Goal: Information Seeking & Learning: Check status

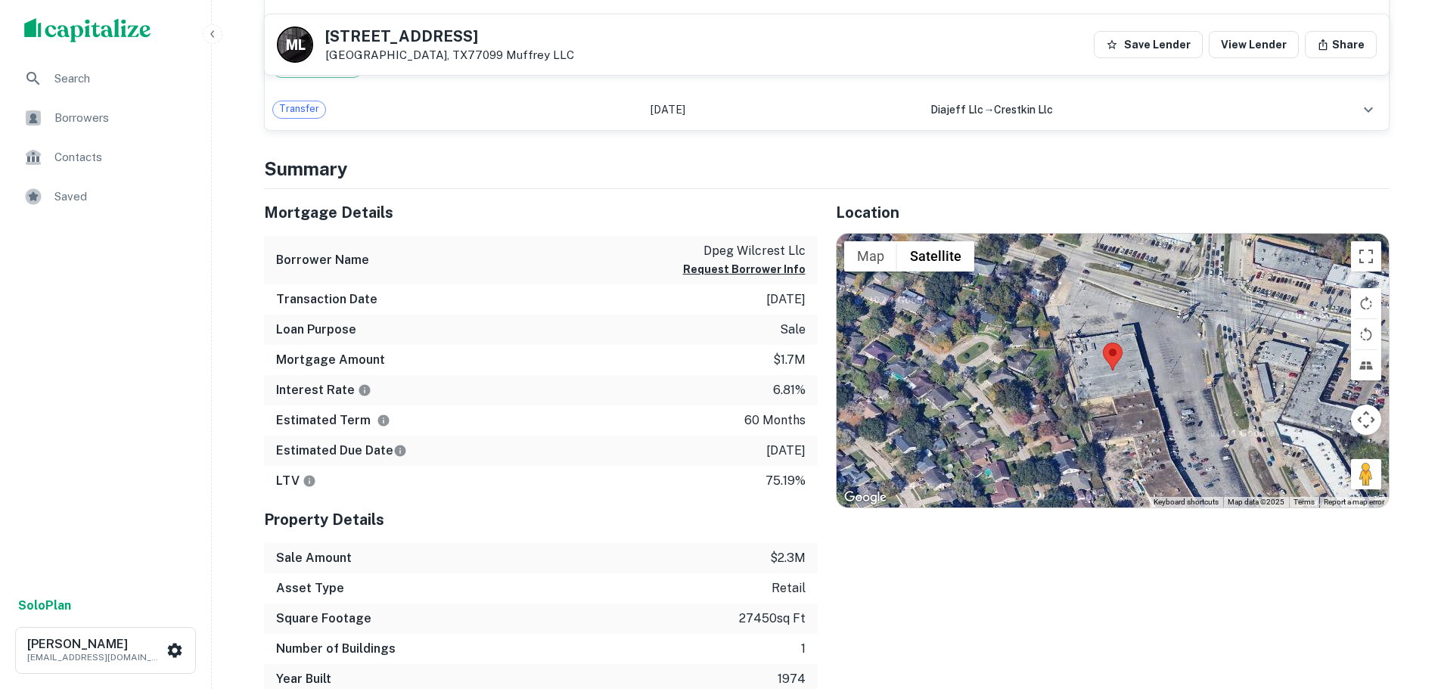
scroll to position [605, 0]
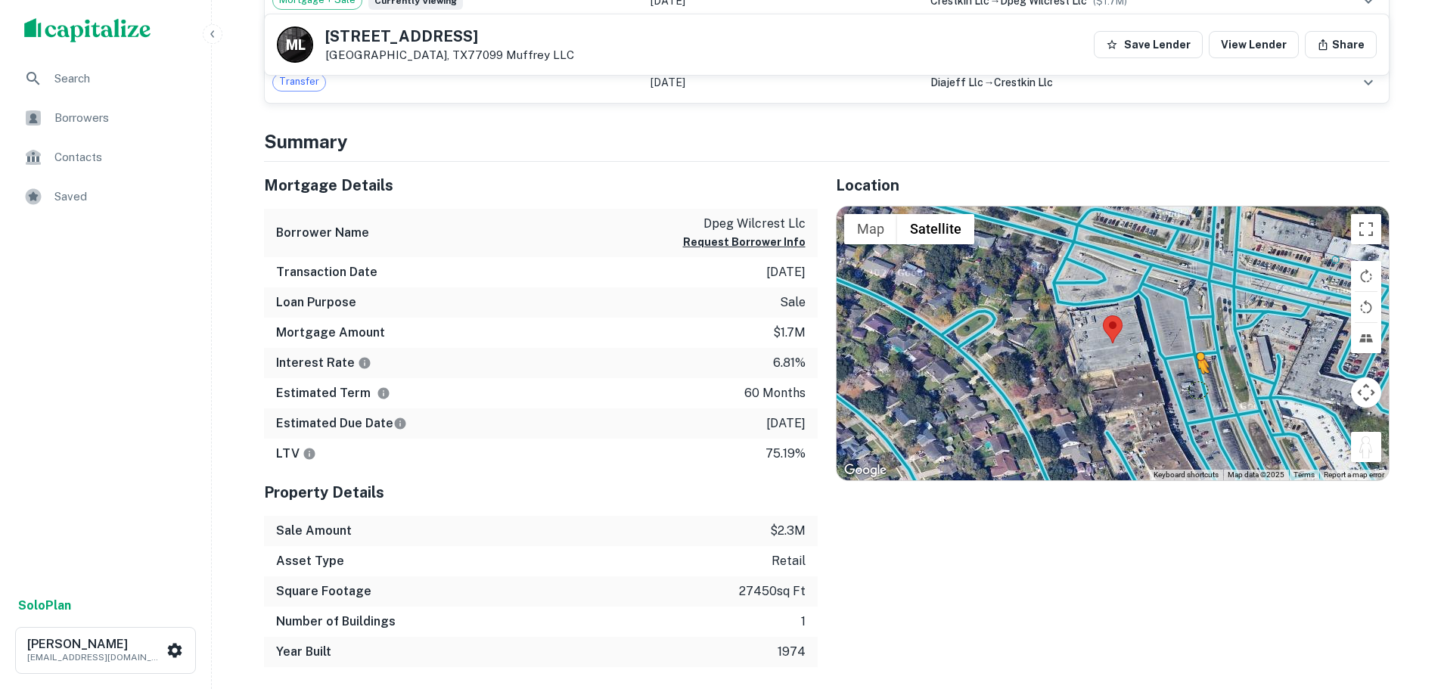
drag, startPoint x: 1373, startPoint y: 449, endPoint x: 1168, endPoint y: 372, distance: 218.3
click at [1168, 372] on div "To activate drag with keyboard, press Alt + Enter. Once in keyboard drag state,…" at bounding box center [1112, 343] width 552 height 274
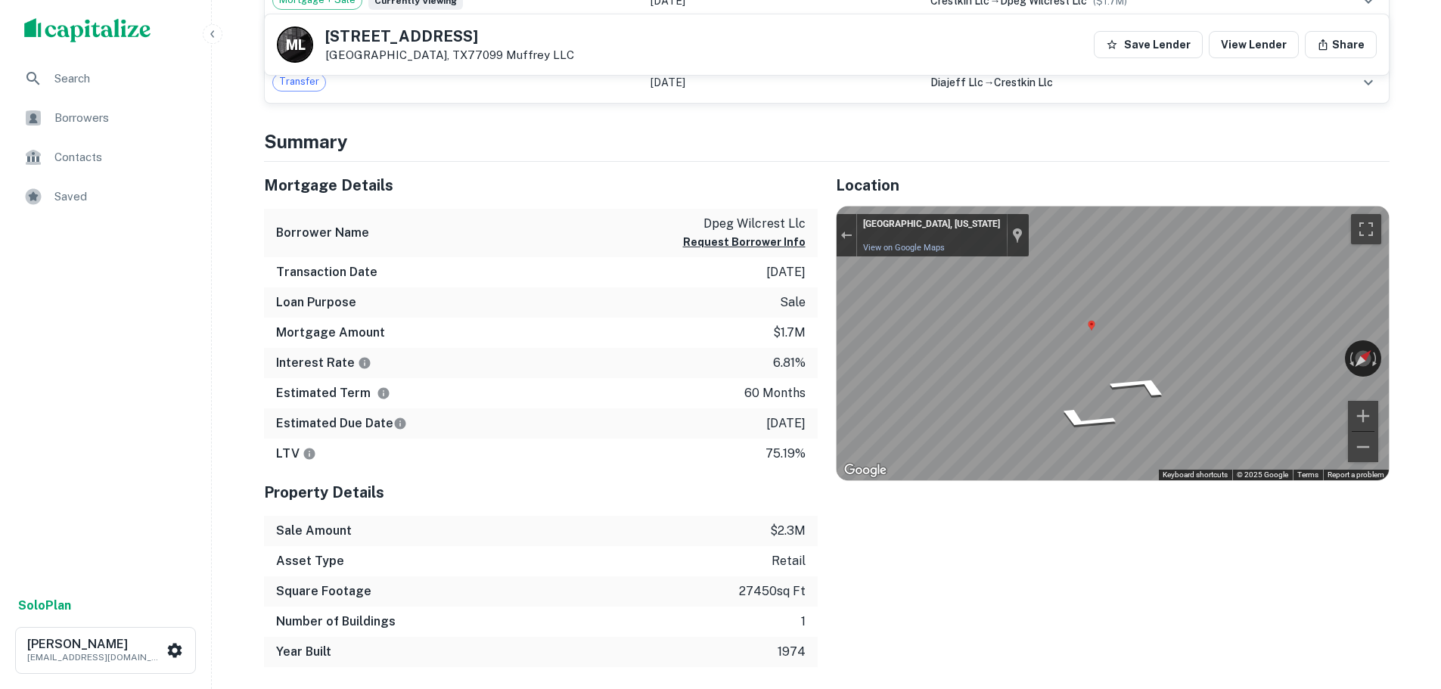
click at [1321, 355] on div "← Move left → Move right ↑ Move up ↓ Move down + Zoom in - Zoom out Houston, Te…" at bounding box center [1112, 343] width 552 height 274
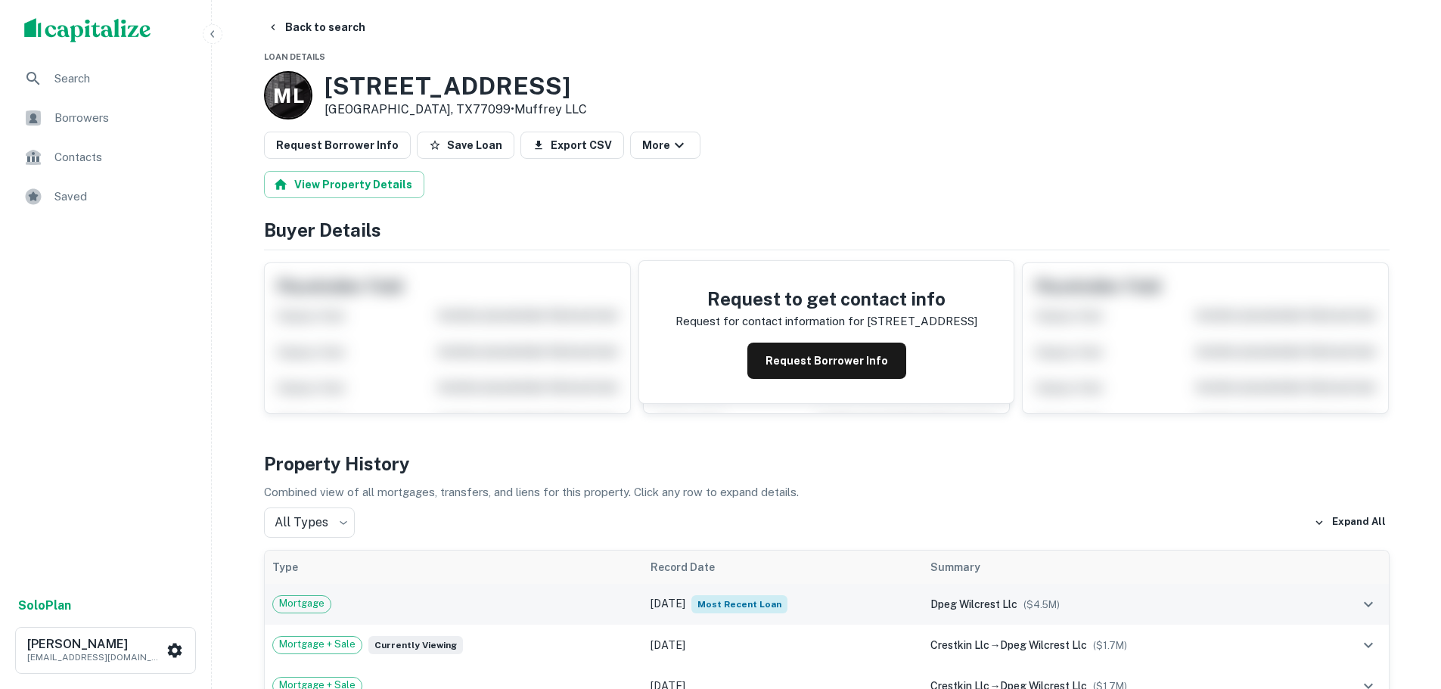
scroll to position [0, 0]
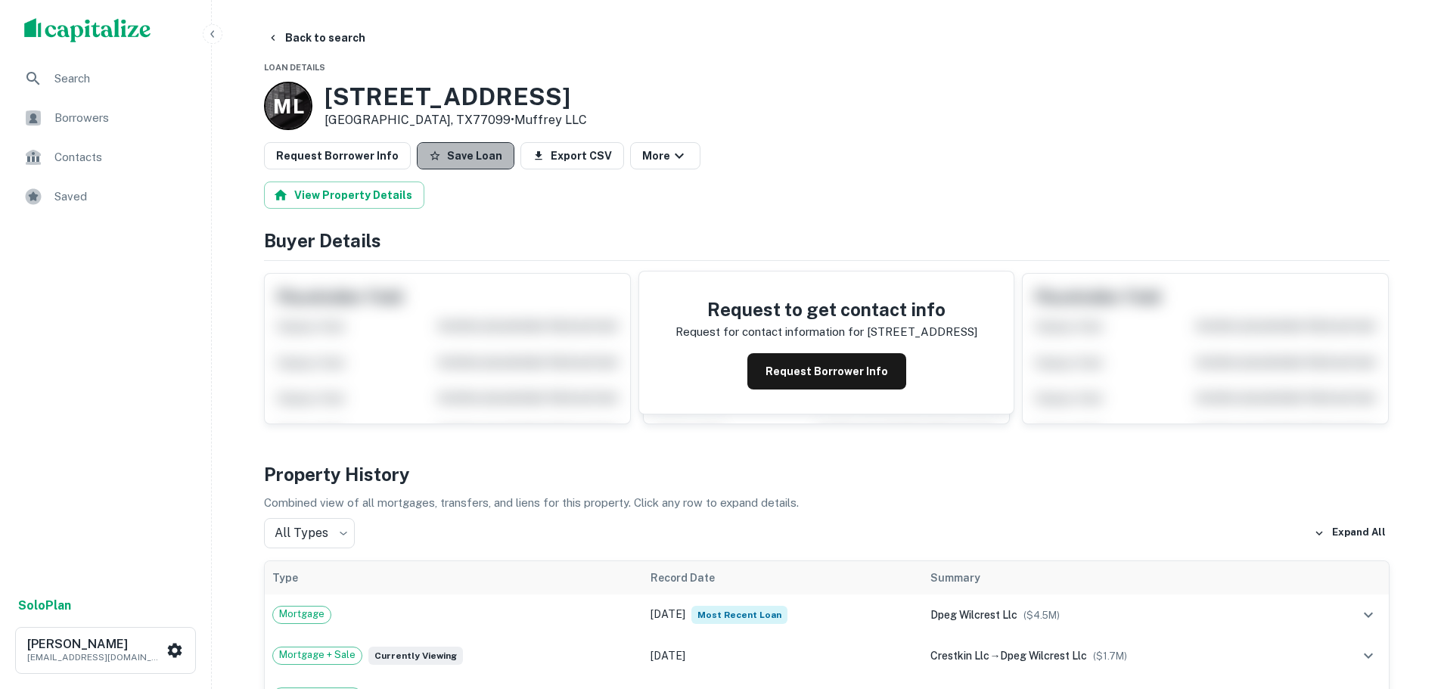
click at [489, 155] on button "Save Loan" at bounding box center [466, 155] width 98 height 27
click at [359, 155] on button "Request Borrower Info" at bounding box center [337, 155] width 147 height 27
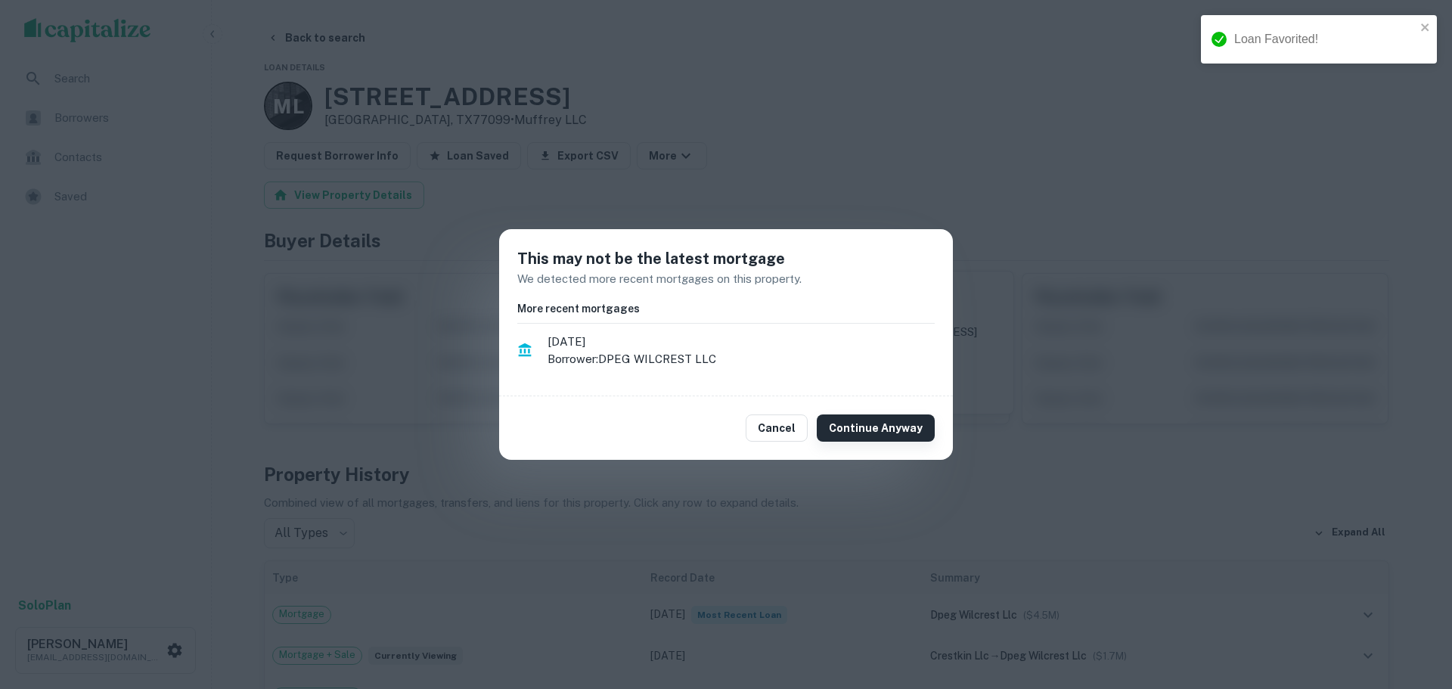
click at [912, 427] on button "Continue Anyway" at bounding box center [876, 427] width 118 height 27
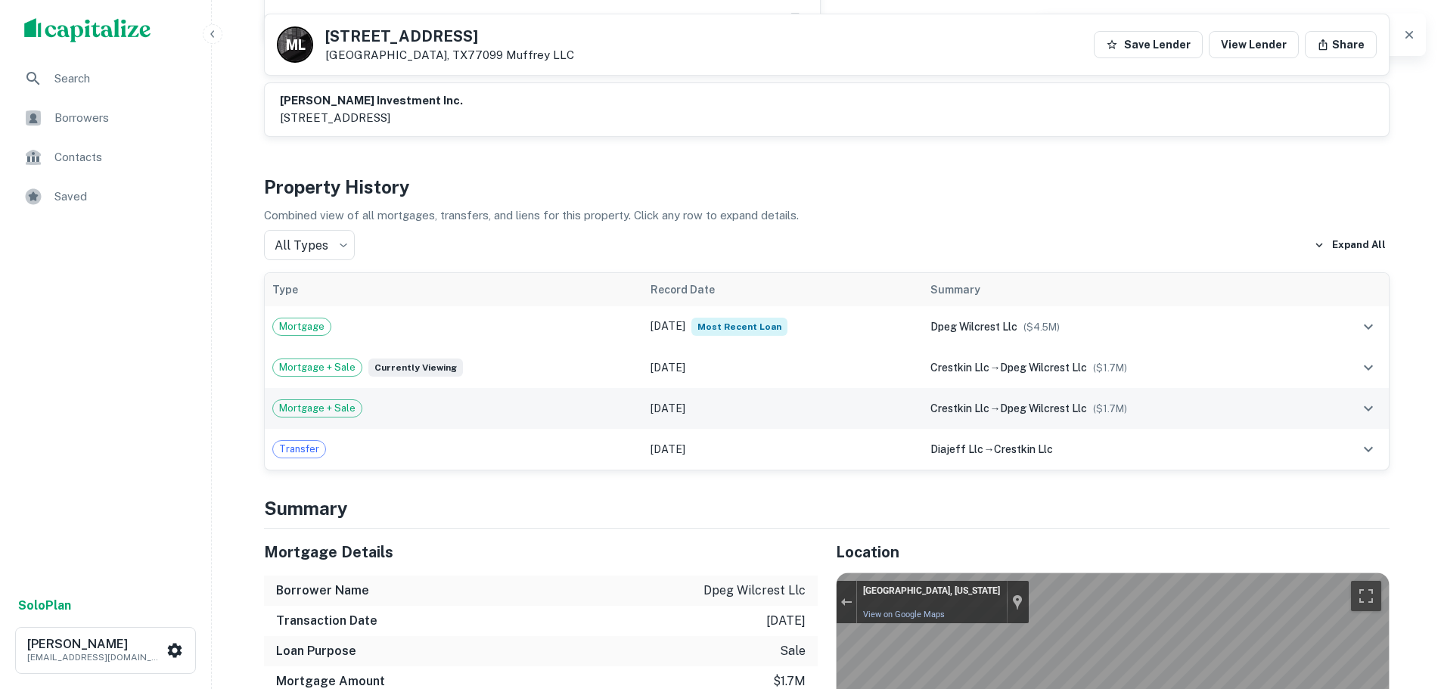
scroll to position [756, 0]
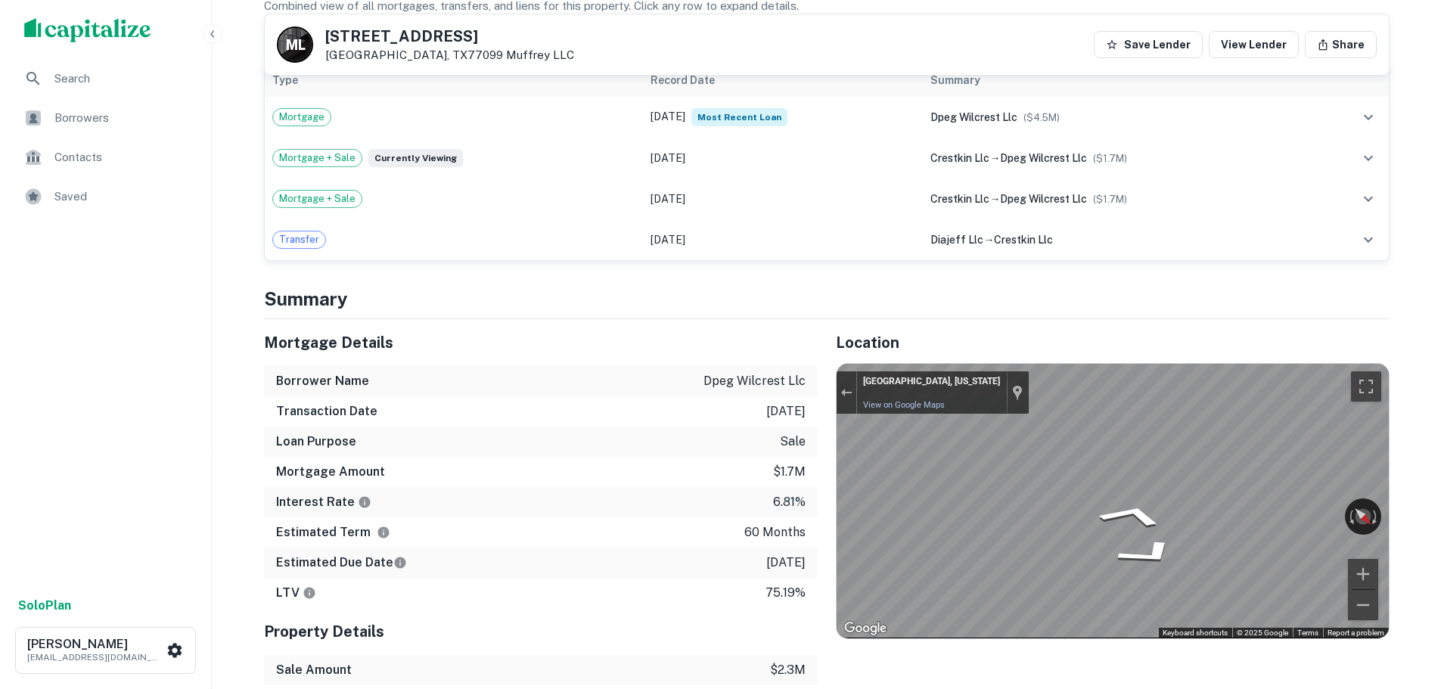
click at [578, 426] on div "Mortgage Details Borrower Name dpeg wilcrest llc Transaction Date 8/16/2023 Loa…" at bounding box center [817, 562] width 1143 height 487
click at [701, 446] on div "Mortgage Details Borrower Name dpeg wilcrest llc Transaction Date 8/16/2023 Loa…" at bounding box center [817, 562] width 1143 height 487
click at [99, 154] on span "Contacts" at bounding box center [121, 157] width 135 height 18
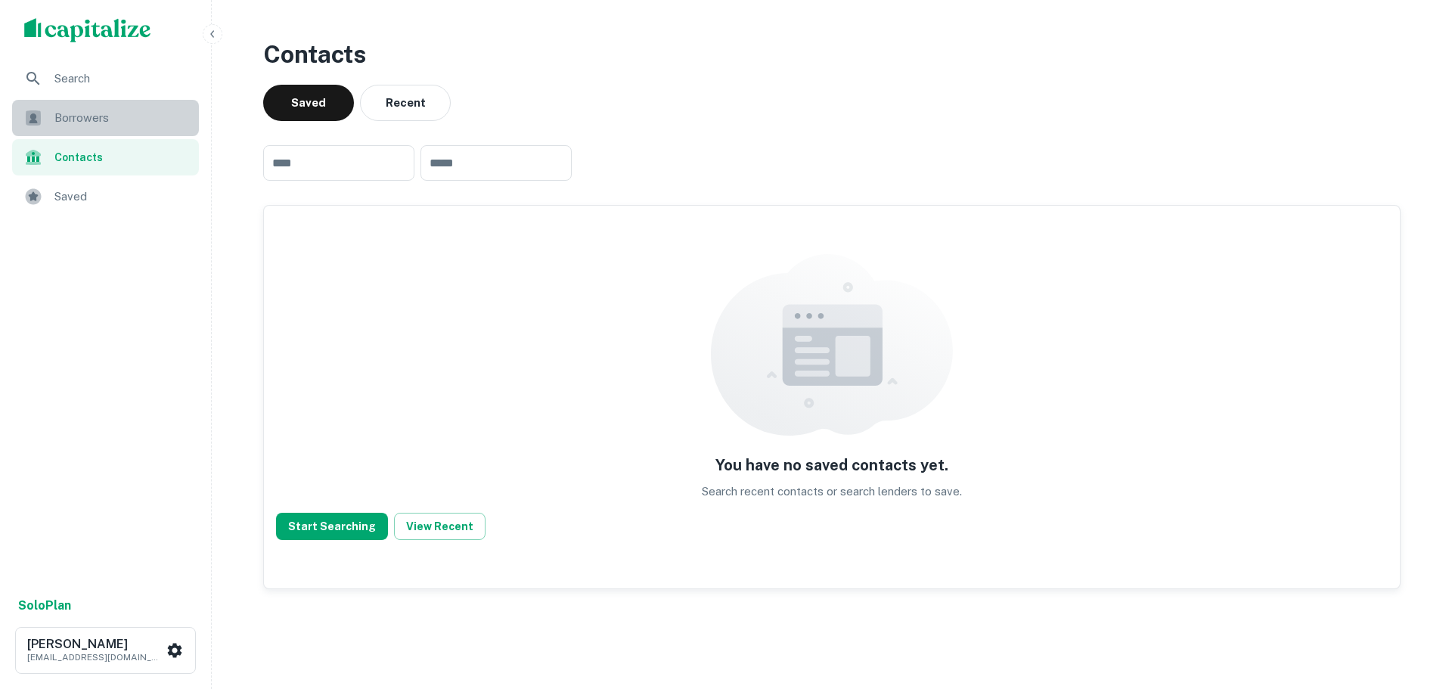
click at [77, 119] on span "Borrowers" at bounding box center [121, 118] width 135 height 18
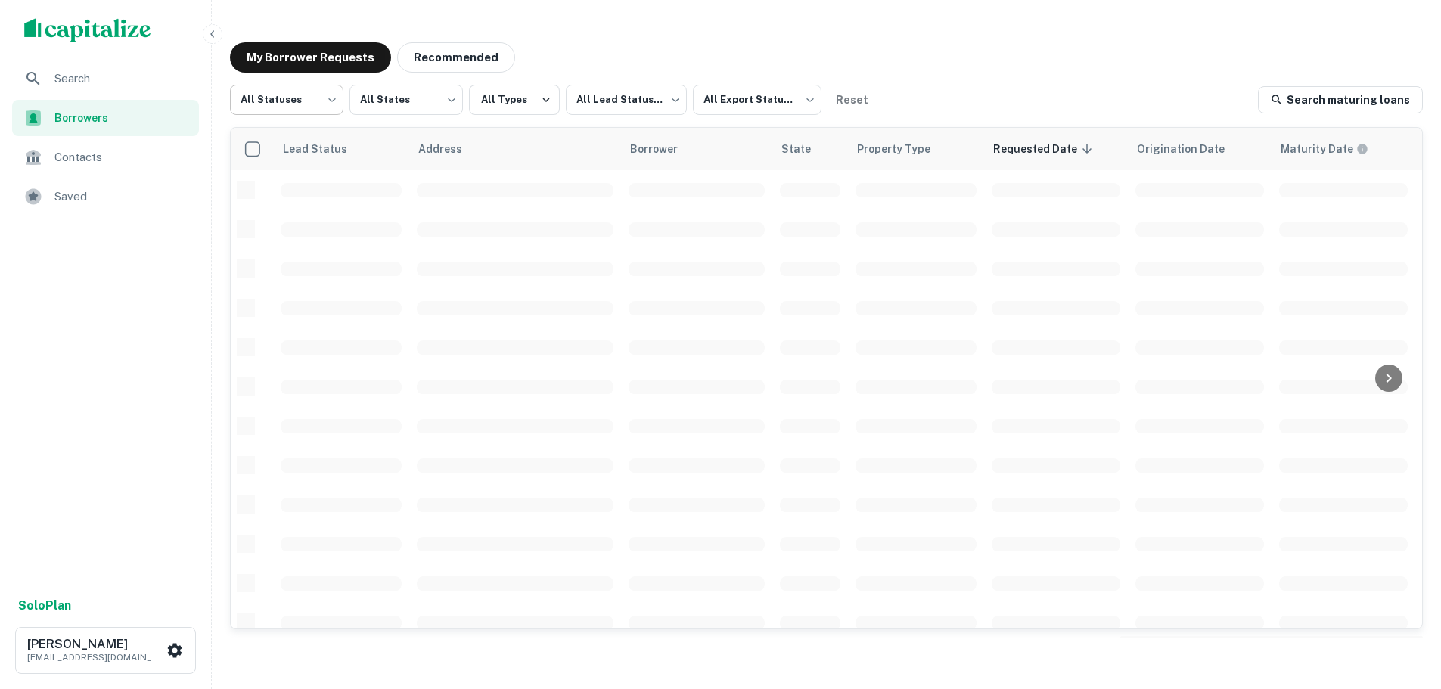
click at [315, 107] on body "Search Borrowers Contacts Saved Solo Plan [PERSON_NAME] [EMAIL_ADDRESS][DOMAIN_…" at bounding box center [720, 344] width 1441 height 689
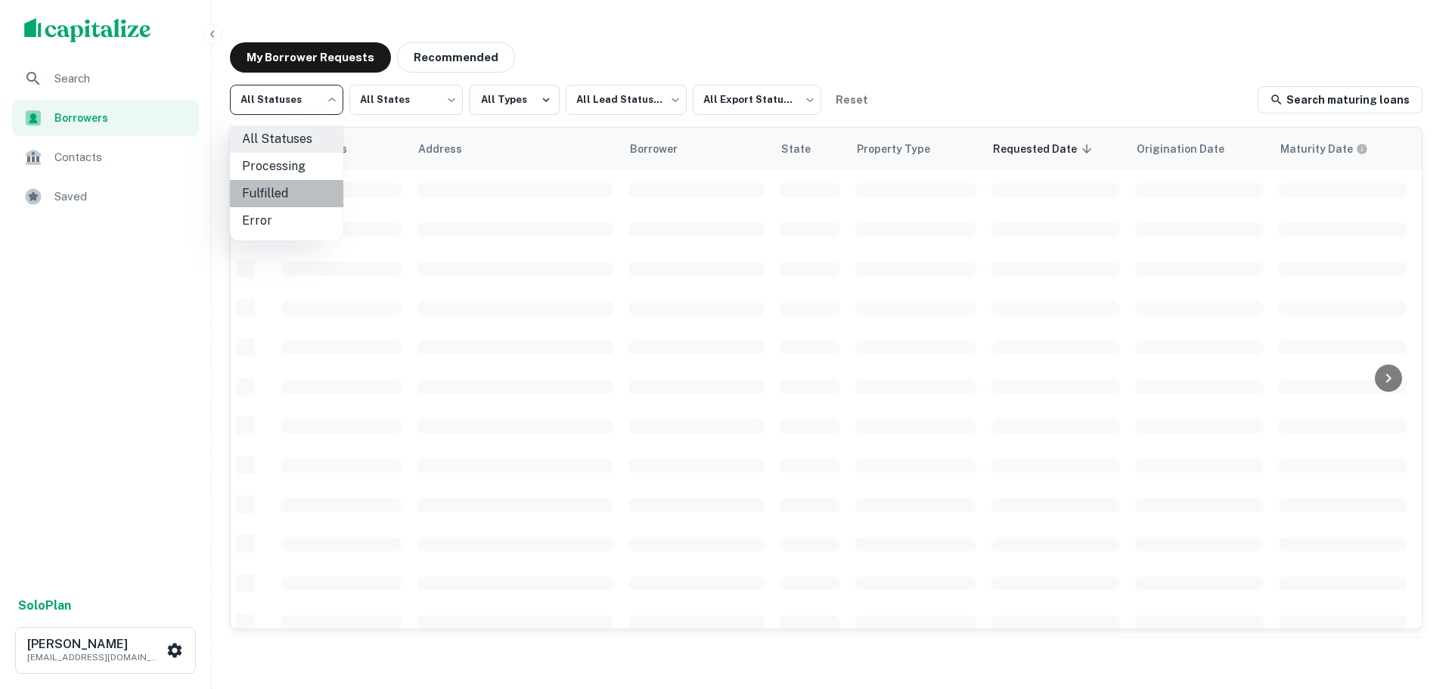
click at [290, 181] on li "Fulfilled" at bounding box center [286, 193] width 113 height 27
type input "*********"
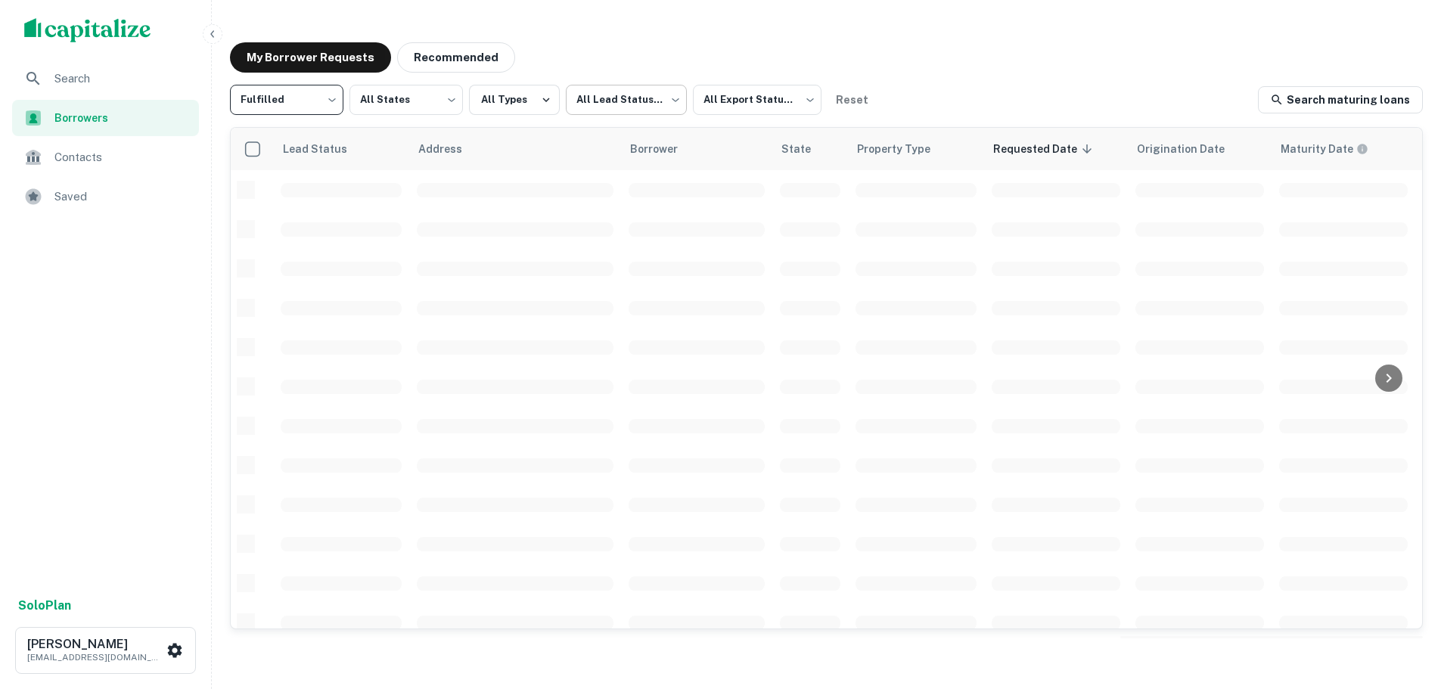
click at [585, 100] on body "Search Borrowers Contacts Saved Solo Plan [PERSON_NAME] [EMAIL_ADDRESS][DOMAIN_…" at bounding box center [720, 344] width 1441 height 689
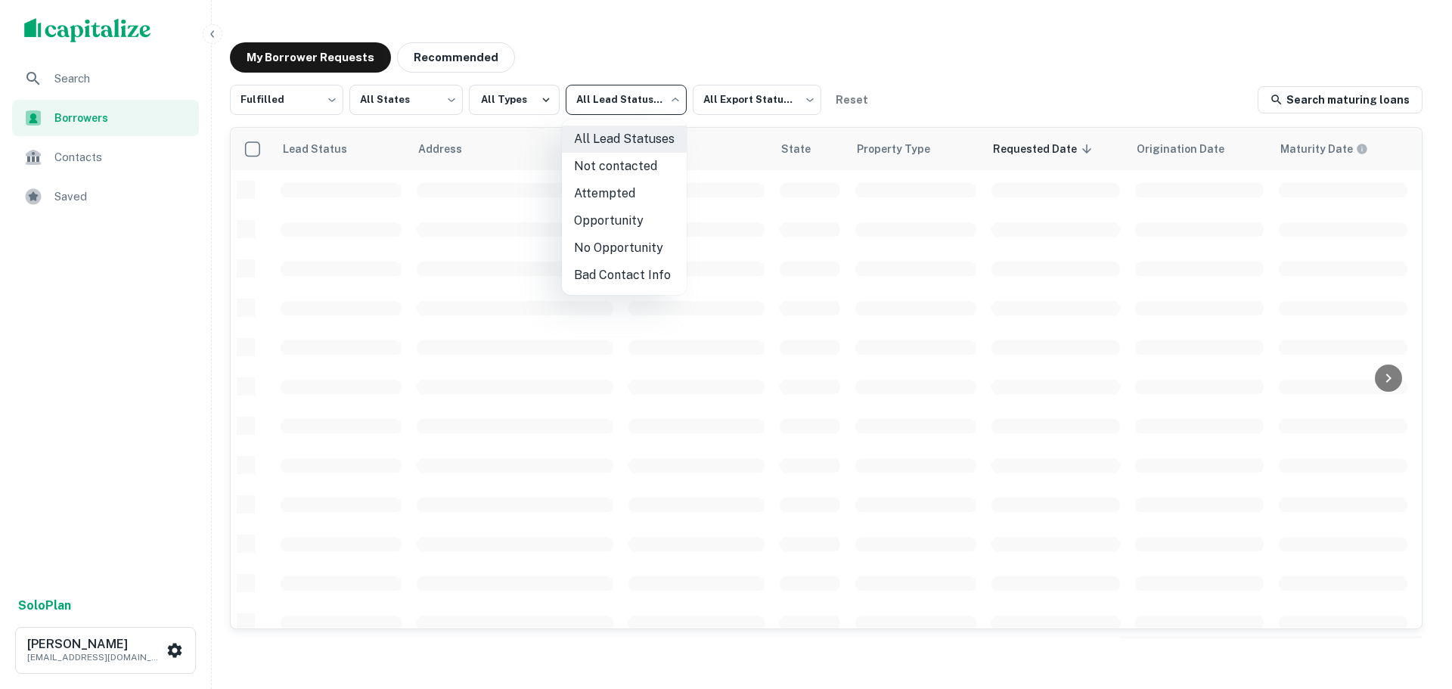
click at [590, 216] on li "Opportunity" at bounding box center [624, 220] width 125 height 27
type input "**********"
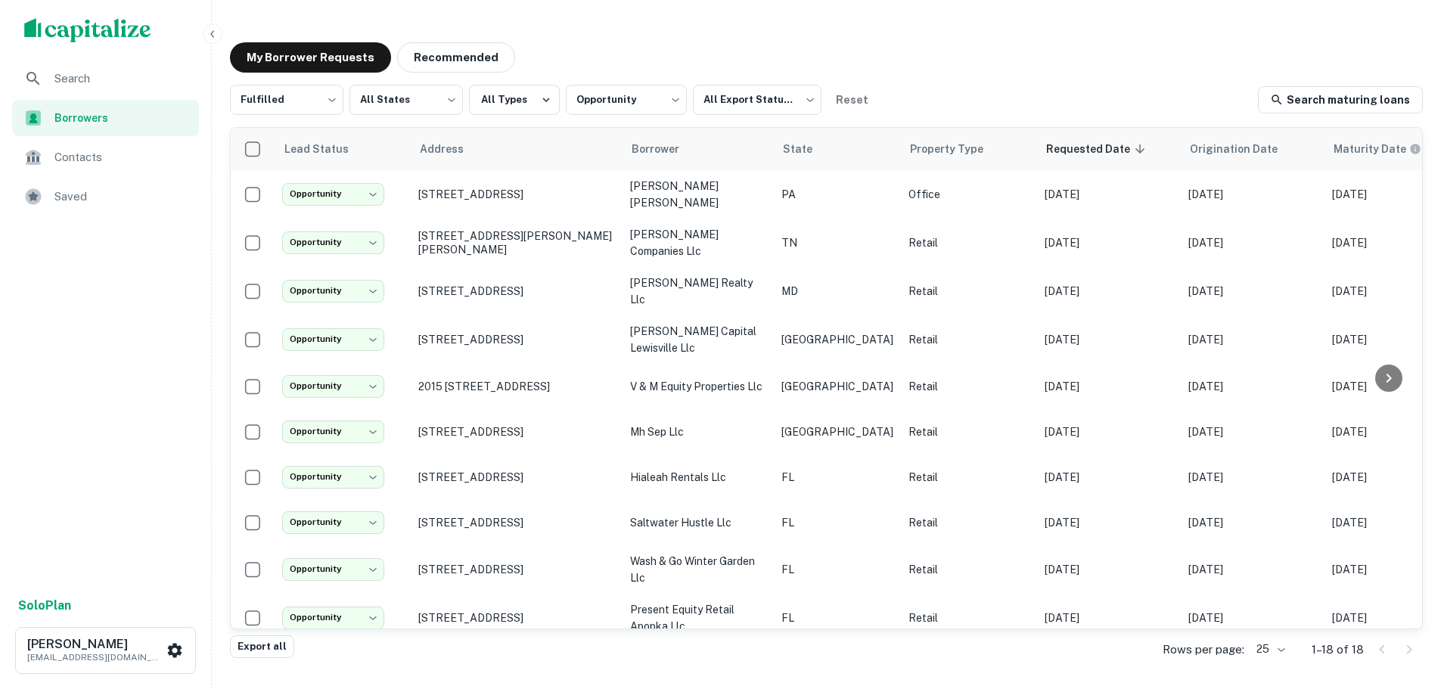
click at [1113, 49] on div "My Borrower Requests Recommended" at bounding box center [826, 57] width 1193 height 30
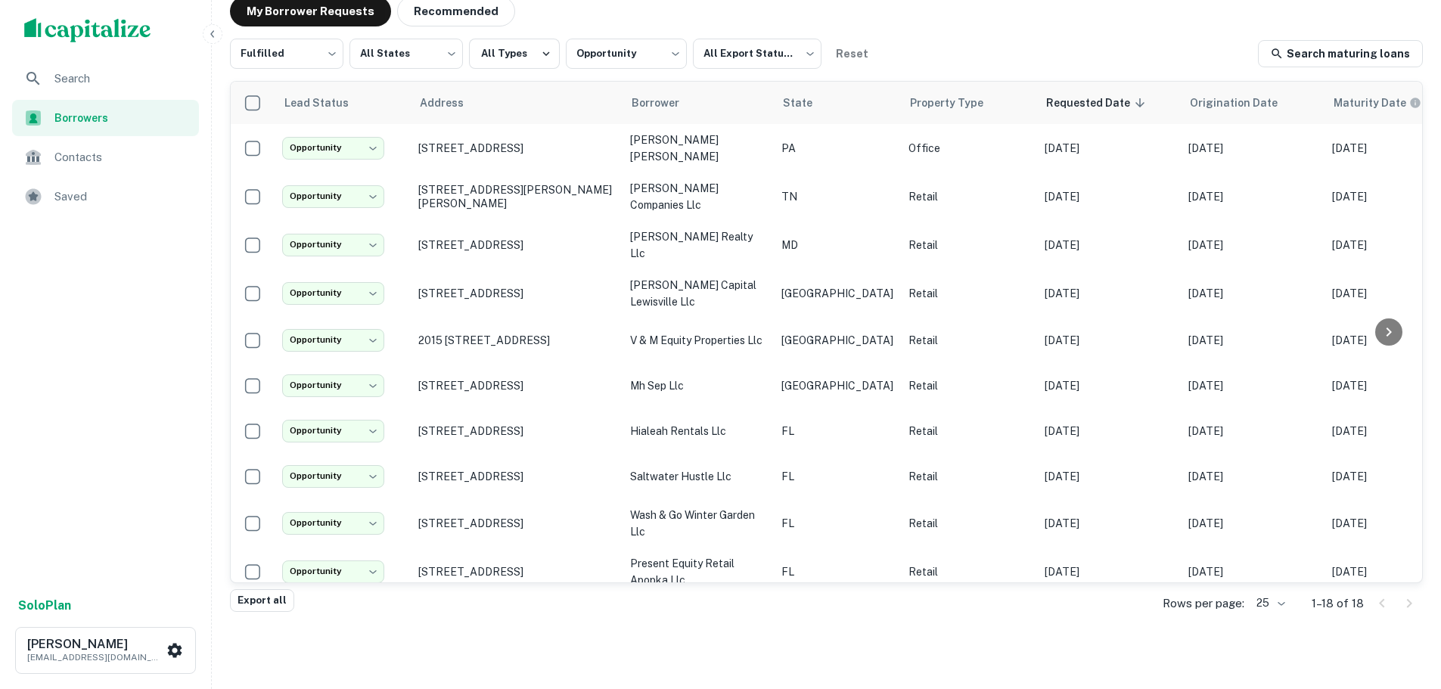
click at [116, 94] on div "Search" at bounding box center [105, 78] width 187 height 36
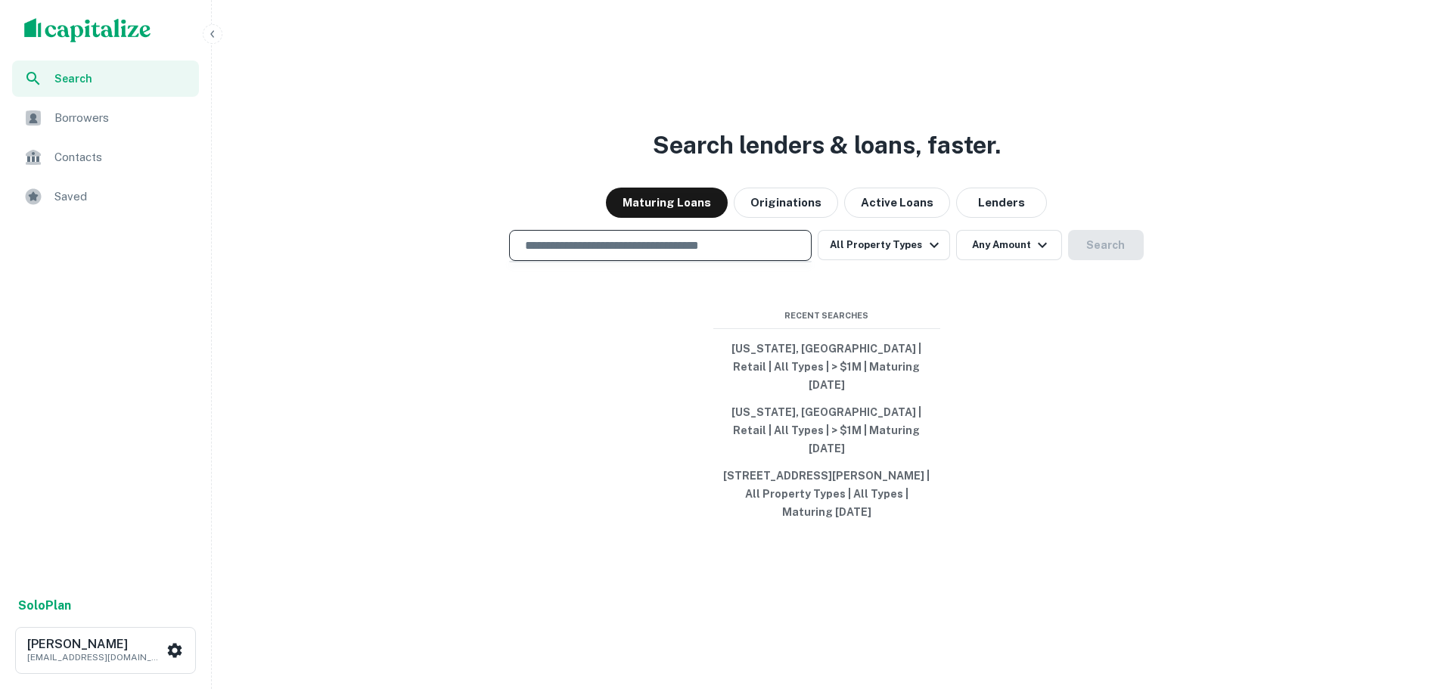
click at [657, 254] on input "text" at bounding box center [660, 245] width 289 height 17
paste input "**********"
type input "**********"
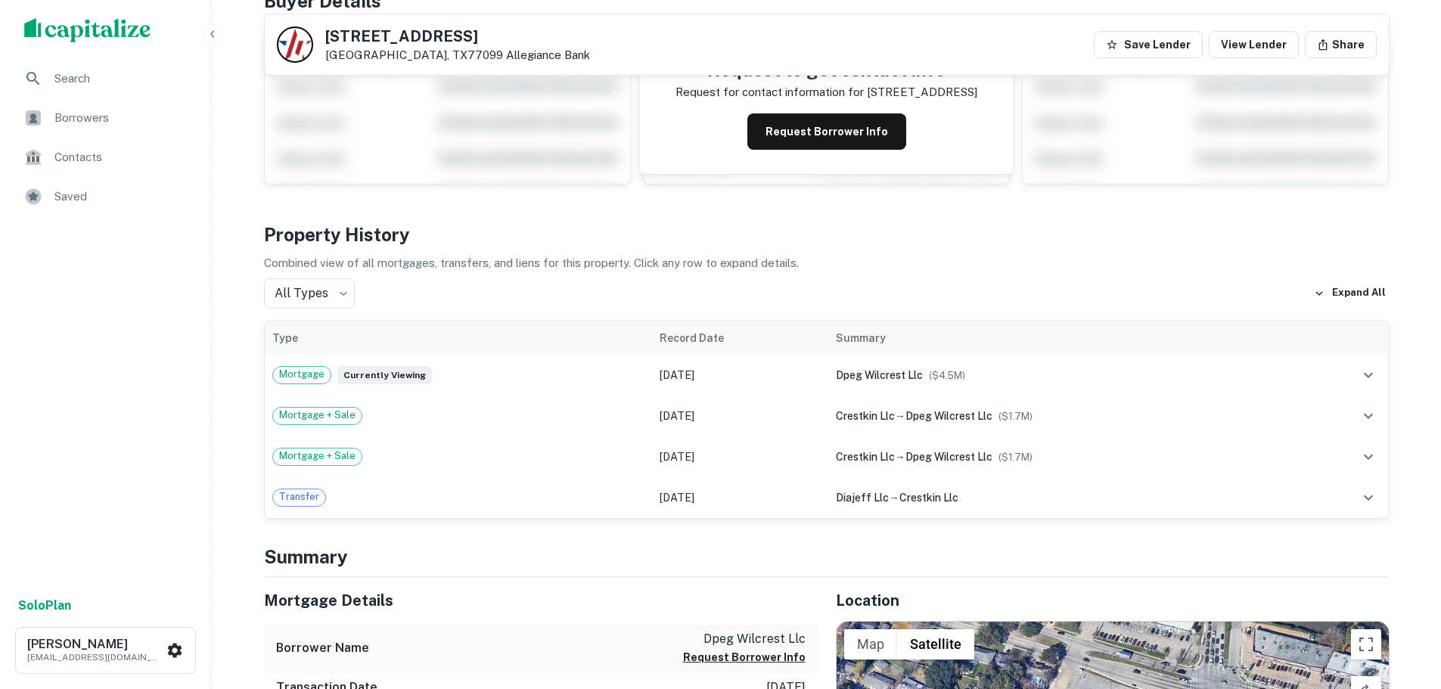
scroll to position [227, 0]
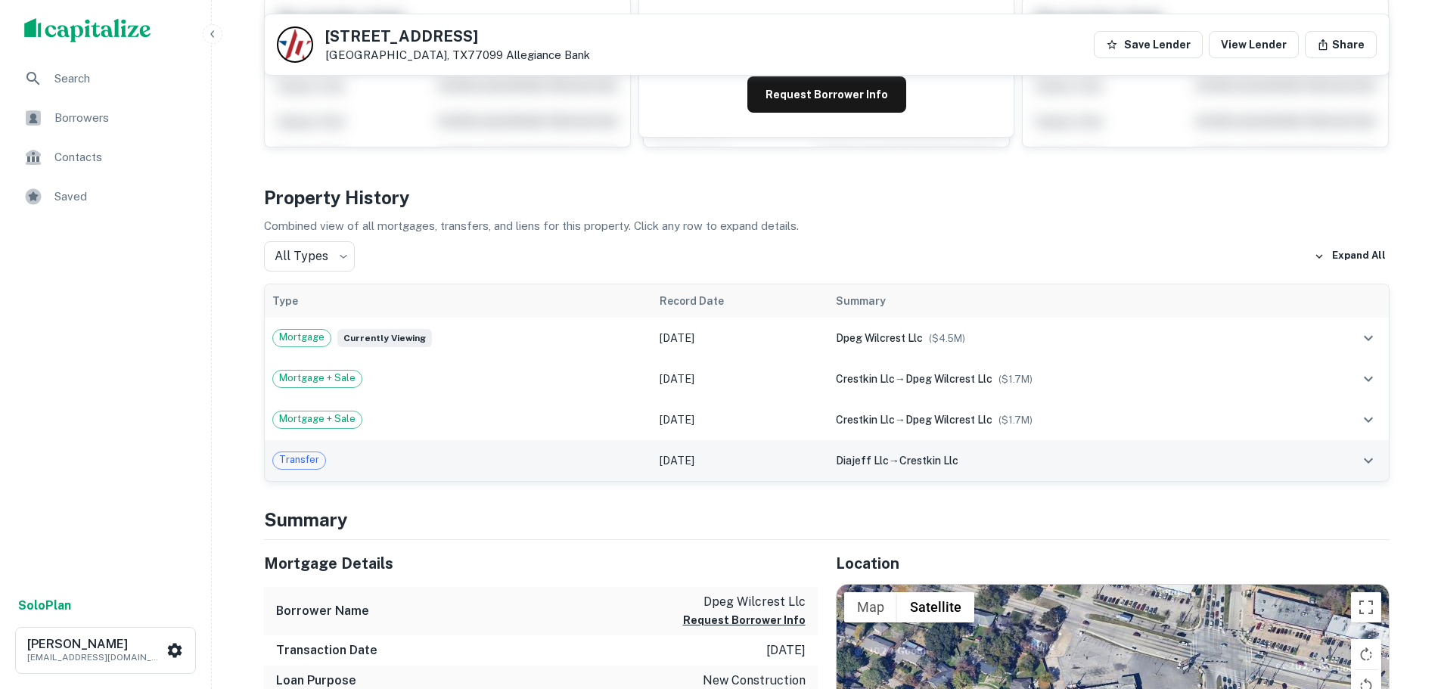
click at [314, 454] on span "Transfer" at bounding box center [299, 459] width 52 height 15
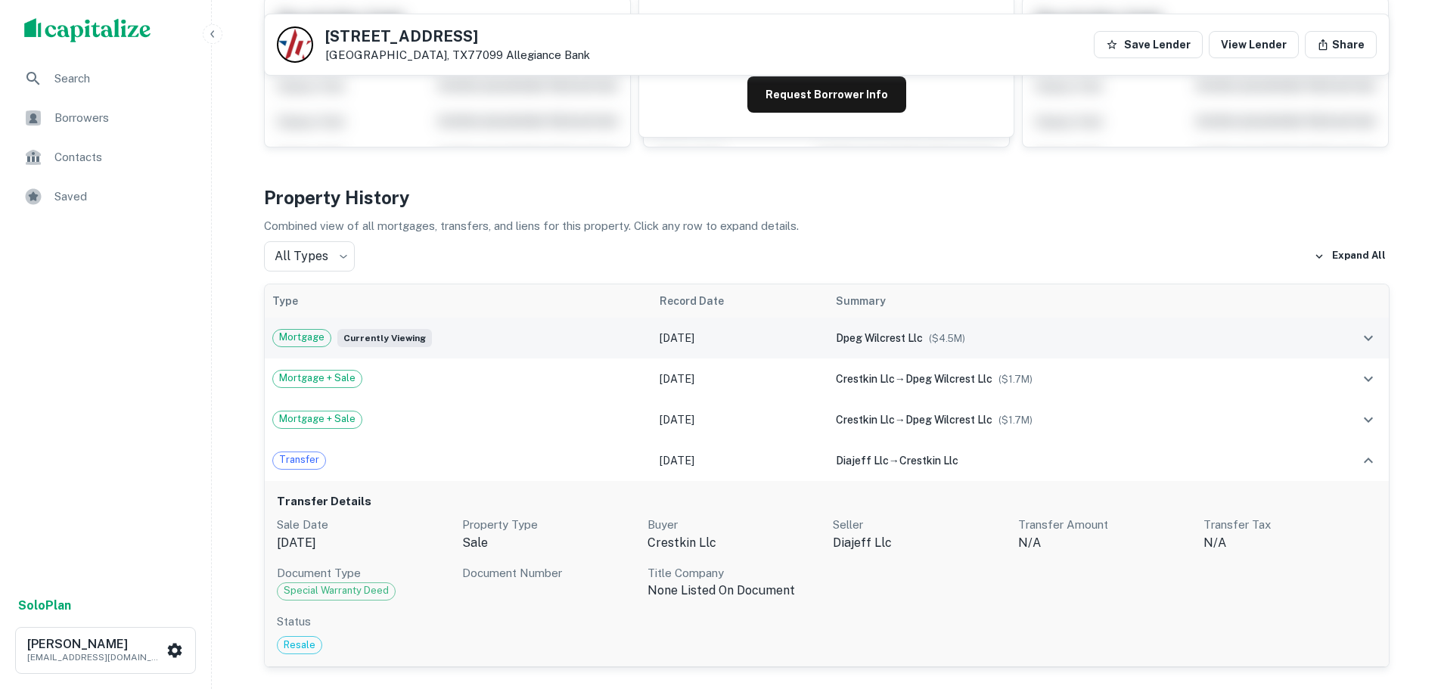
click at [309, 324] on td "Mortgage Currently viewing" at bounding box center [458, 338] width 387 height 41
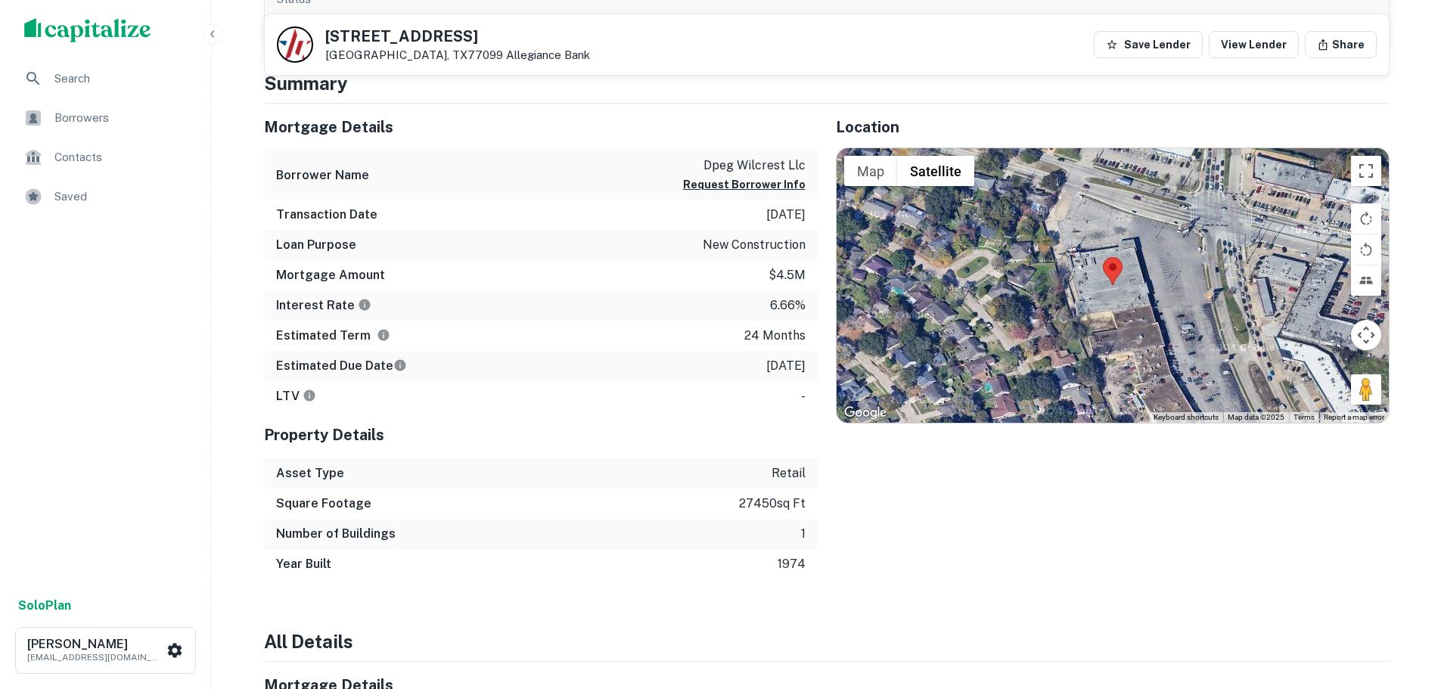
scroll to position [907, 0]
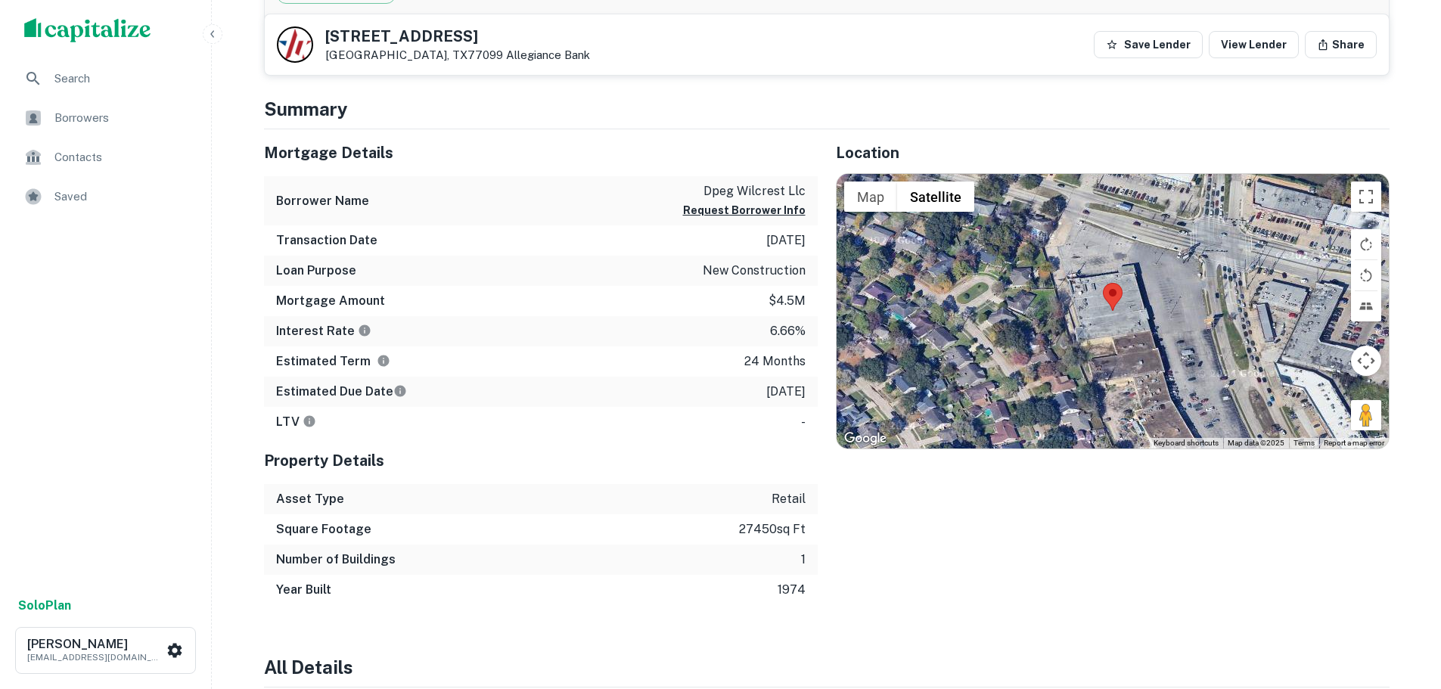
drag, startPoint x: 728, startPoint y: 405, endPoint x: 701, endPoint y: 426, distance: 34.5
click at [701, 426] on div "LTV -" at bounding box center [541, 422] width 554 height 30
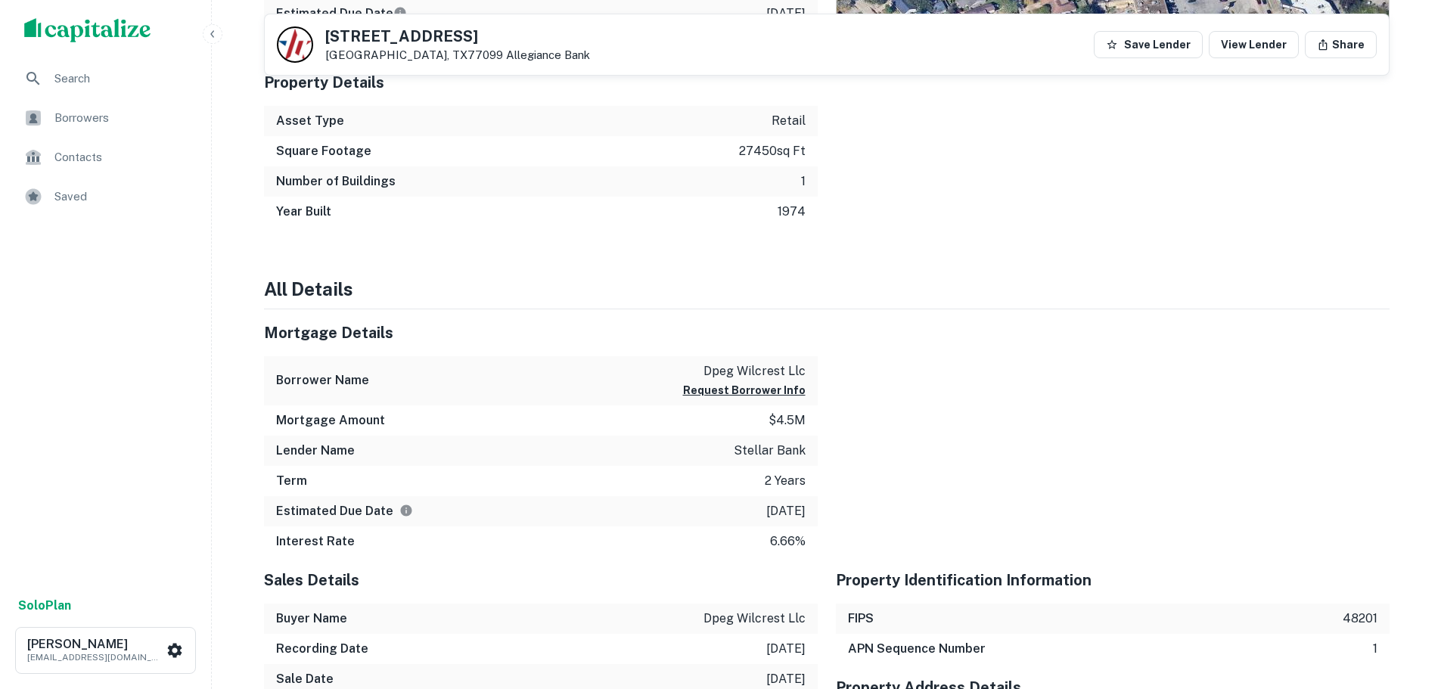
scroll to position [1361, 0]
